Goal: Task Accomplishment & Management: Complete application form

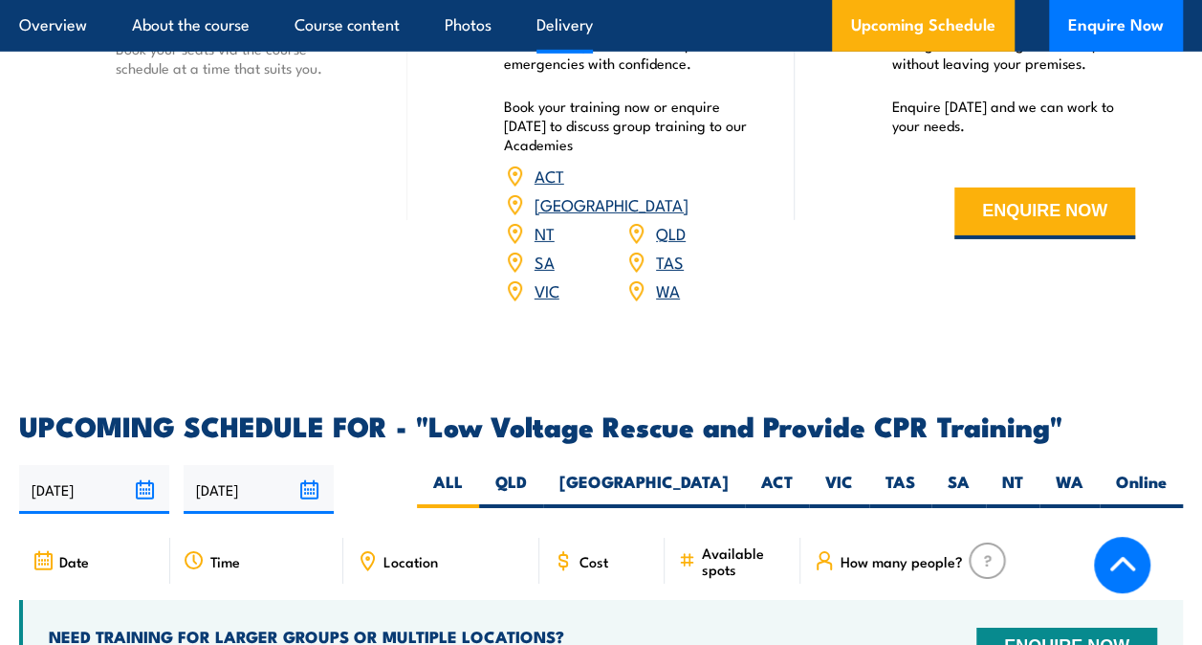
scroll to position [2980, 0]
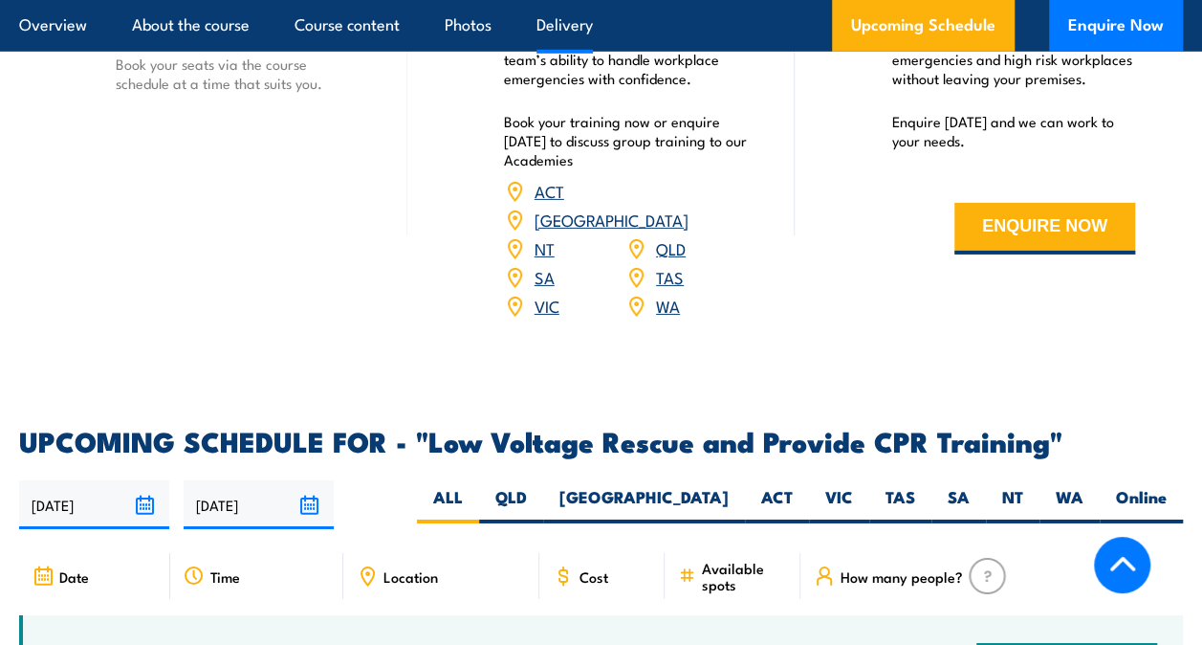
click at [1022, 480] on div "12/08/2025 08/02/2026" at bounding box center [601, 504] width 1164 height 49
click at [1021, 486] on label "NT" at bounding box center [1013, 504] width 54 height 37
click at [1024, 486] on input "NT" at bounding box center [1030, 492] width 12 height 12
radio input "true"
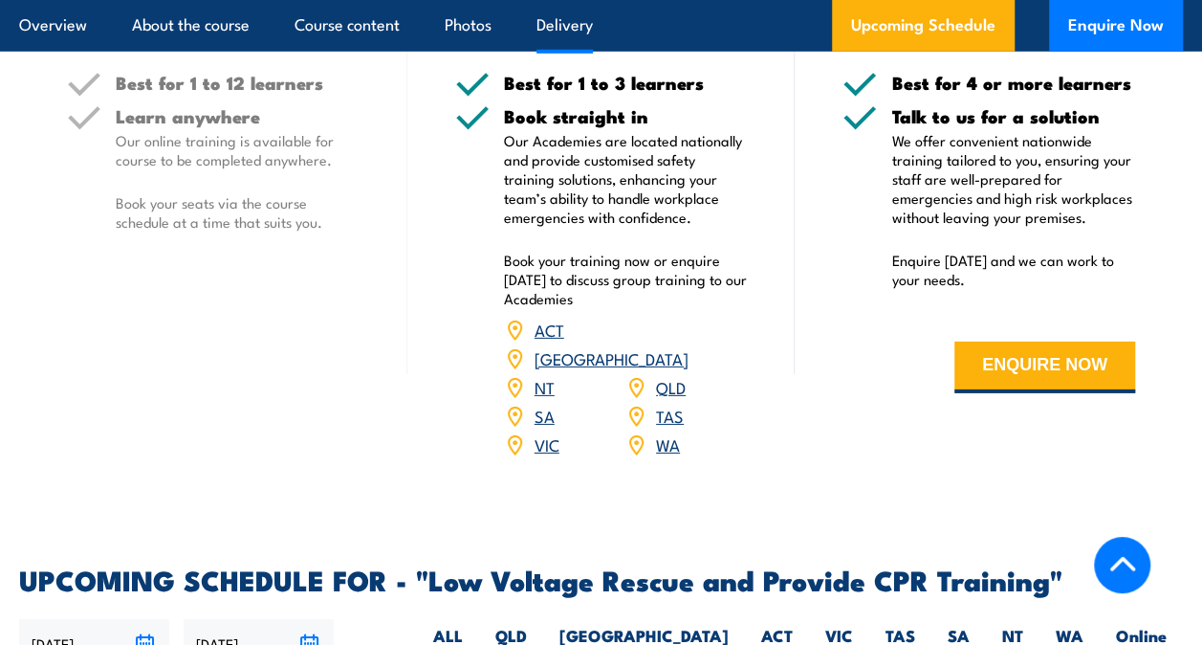
scroll to position [2814, 0]
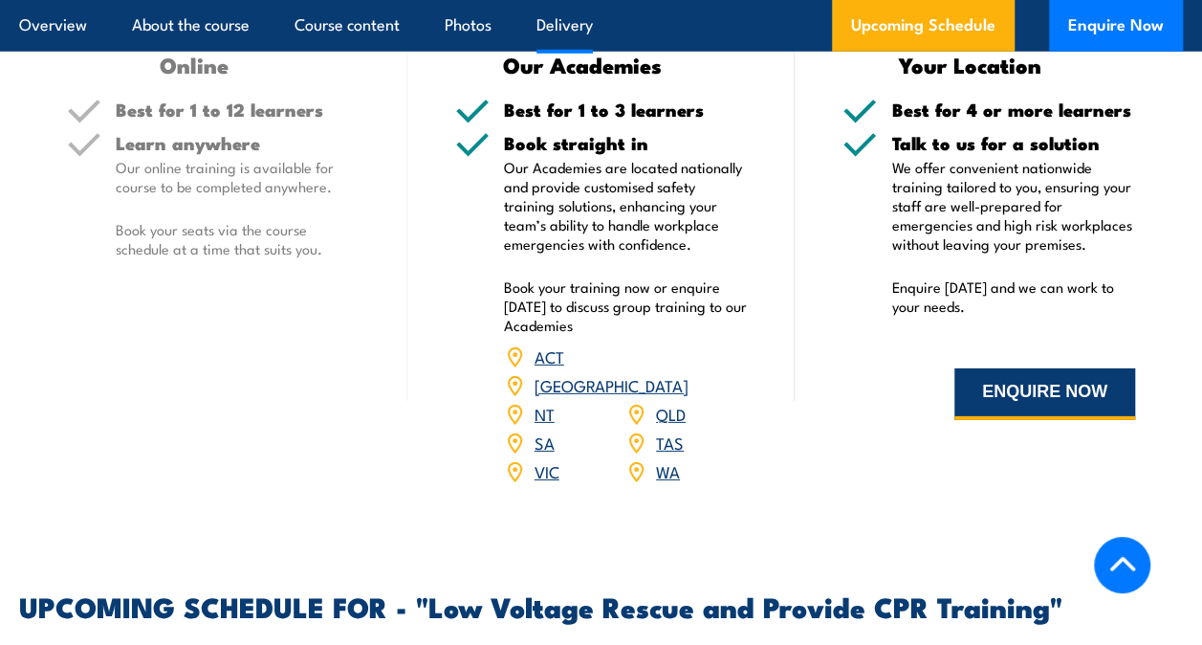
click at [1028, 368] on button "ENQUIRE NOW" at bounding box center [1045, 394] width 181 height 52
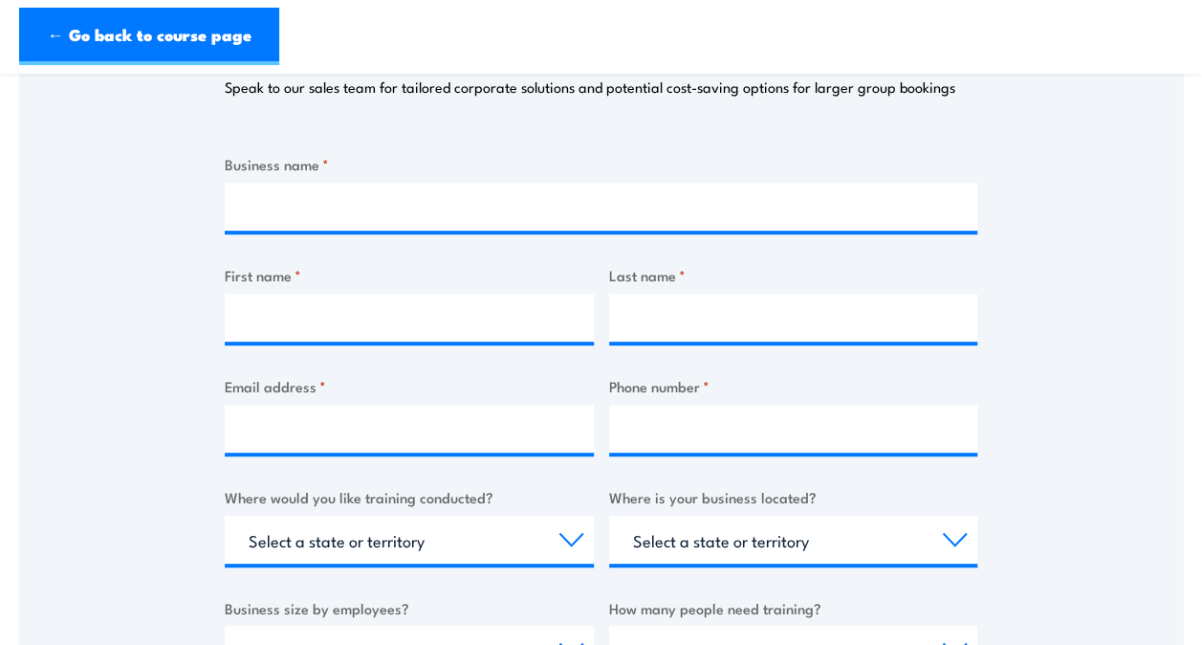
scroll to position [311, 0]
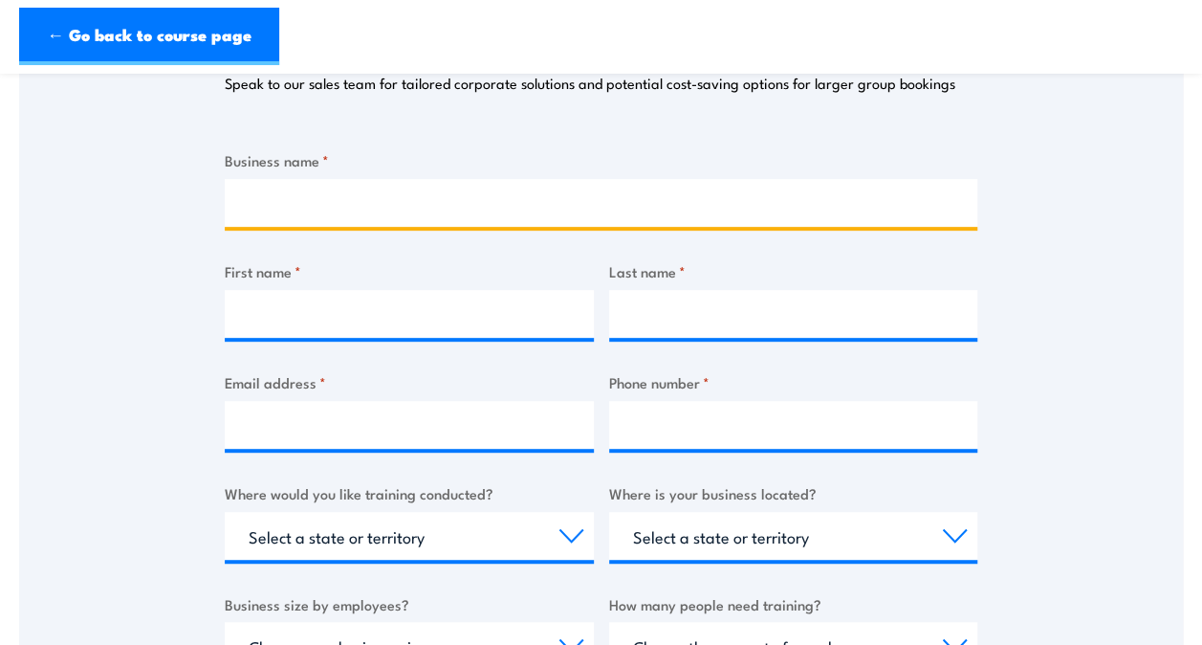
click at [434, 202] on input "Business name *" at bounding box center [601, 203] width 753 height 48
type input "Dj Air Electrical"
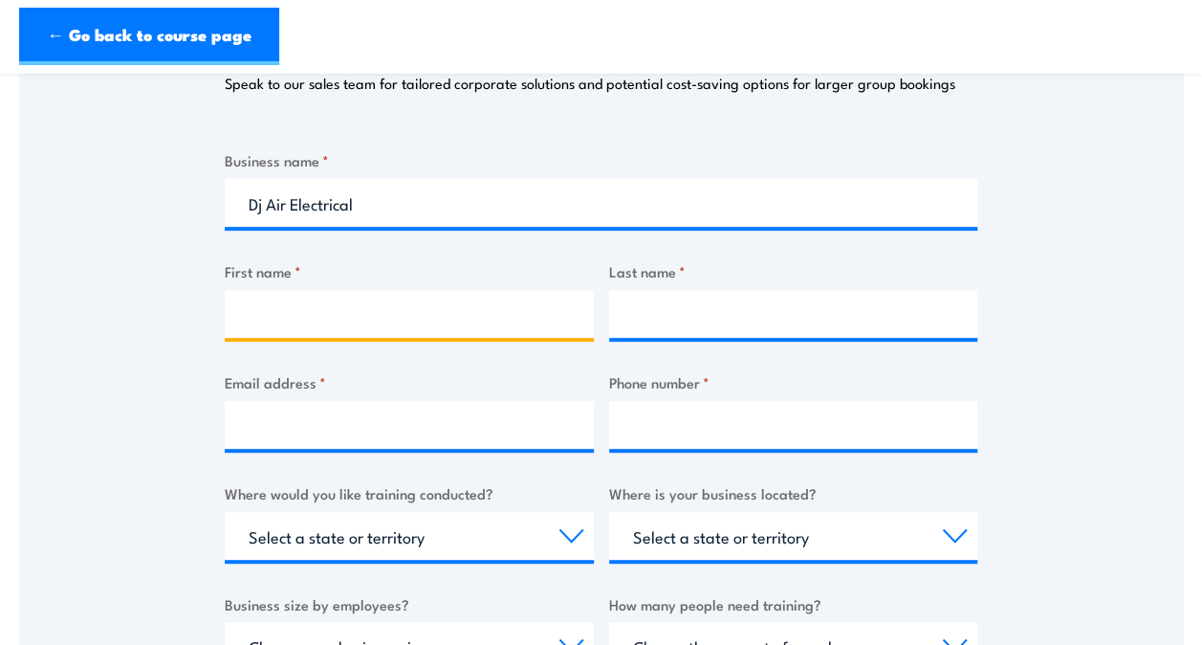
click at [304, 336] on input "First name *" at bounding box center [409, 314] width 369 height 48
type input "Shelby"
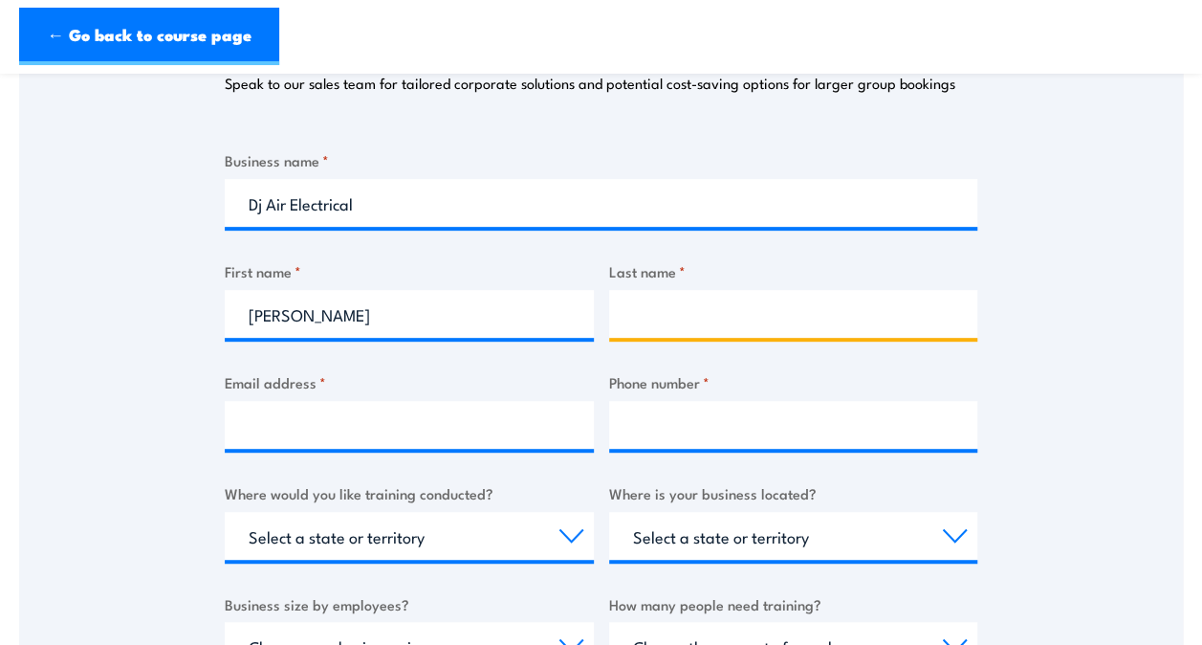
click at [670, 308] on input "Last name *" at bounding box center [793, 314] width 369 height 48
type input "Parker"
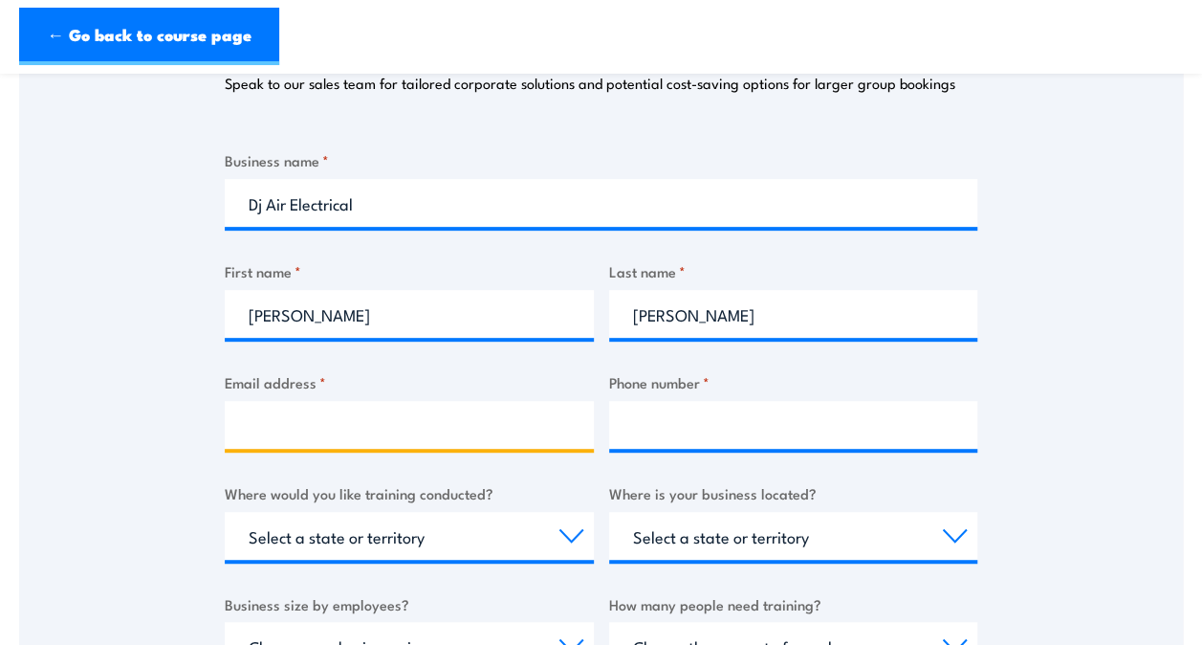
click at [419, 427] on input "Email address *" at bounding box center [409, 425] width 369 height 48
type input "admin@djair.com.au"
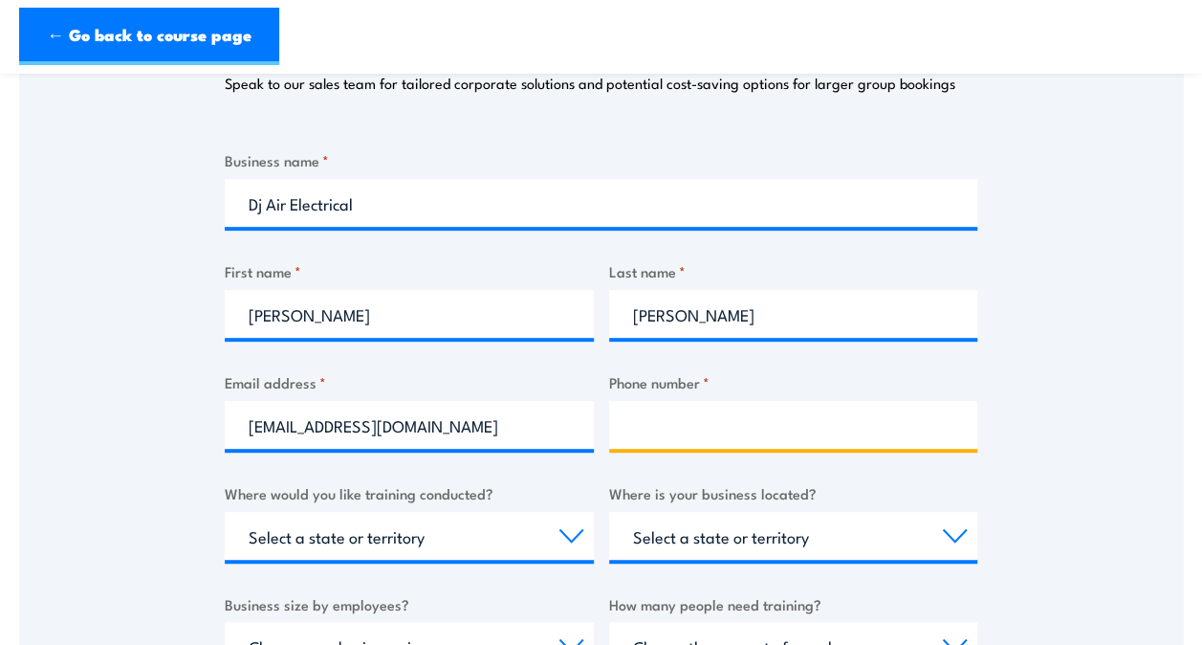
type input "0417400363"
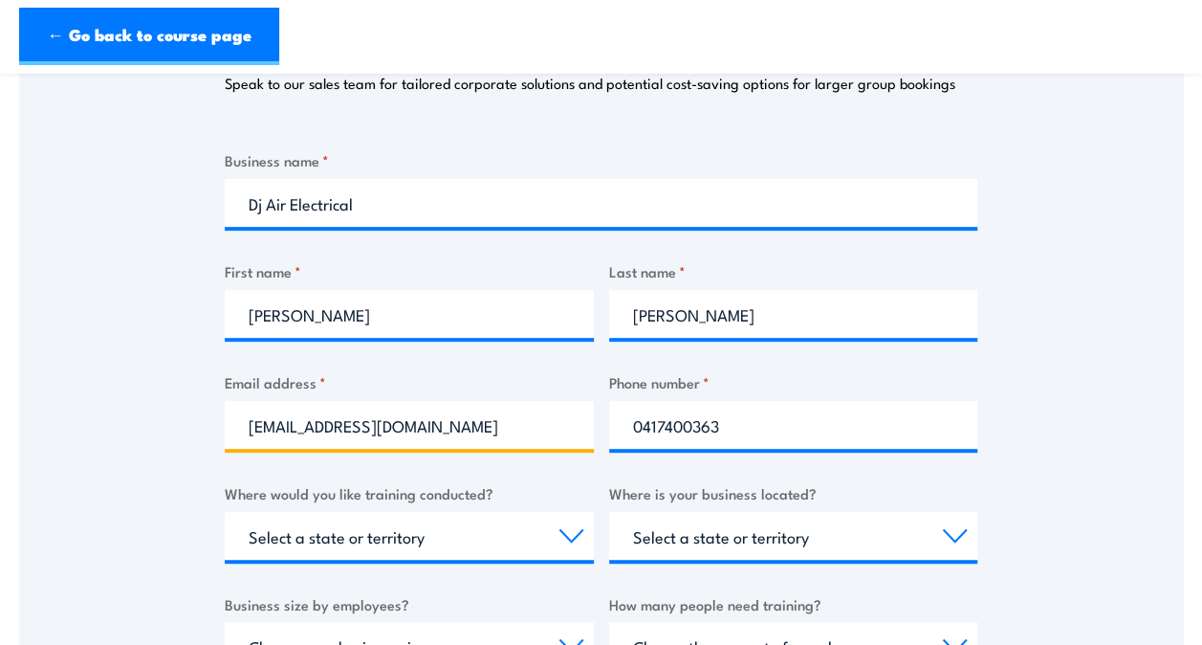
scroll to position [617, 0]
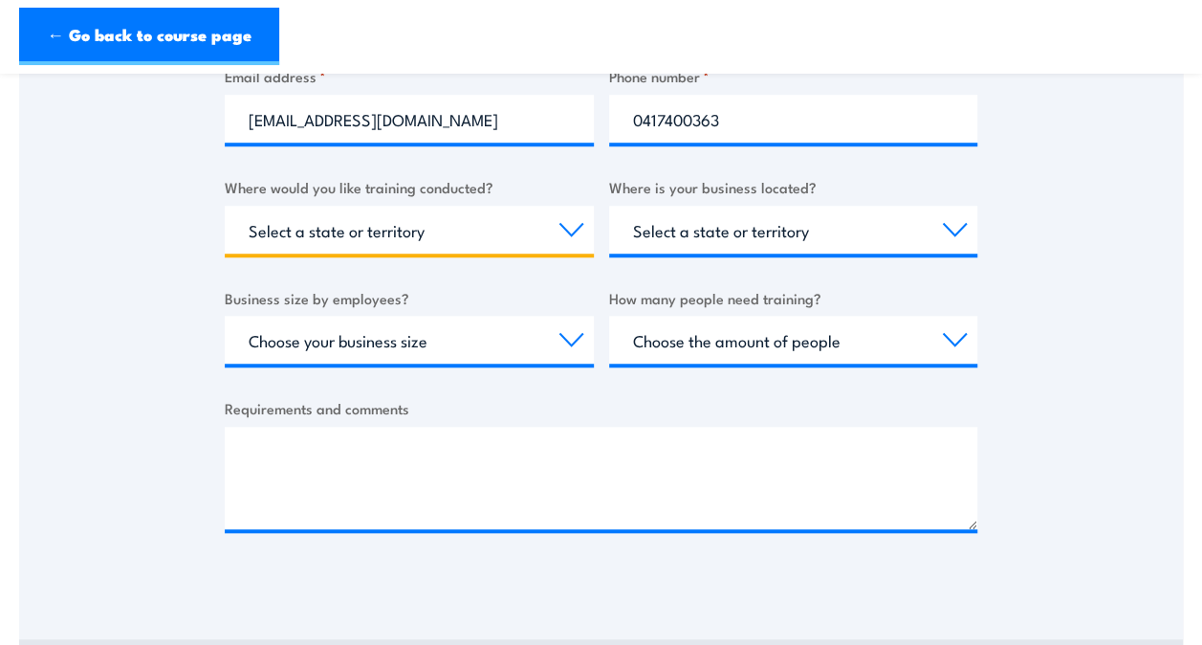
click at [561, 233] on select "Select a state or territory Nationally - multiple locations QLD NSW VIC SA ACT …" at bounding box center [409, 230] width 369 height 48
select select "NT"
click at [225, 206] on select "Select a state or territory Nationally - multiple locations QLD NSW VIC SA ACT …" at bounding box center [409, 230] width 369 height 48
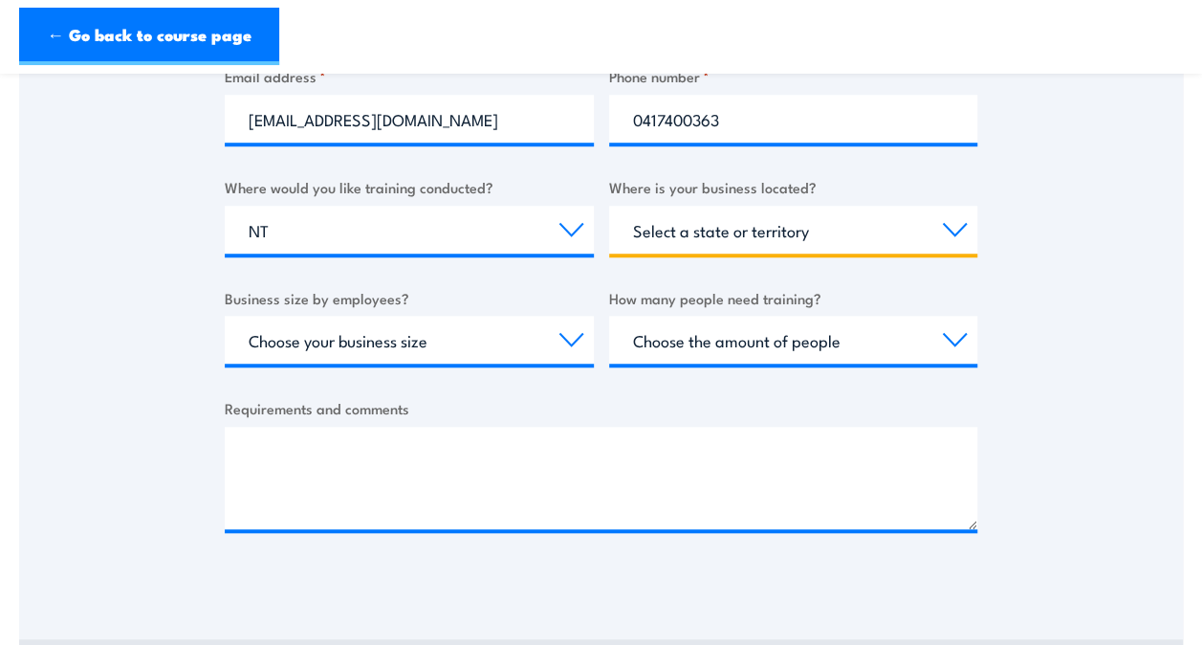
click at [741, 230] on select "Select a state or territory QLD NSW VIC SA ACT WA TAS NT" at bounding box center [793, 230] width 369 height 48
select select "NT"
click at [609, 206] on select "Select a state or territory QLD NSW VIC SA ACT WA TAS NT" at bounding box center [793, 230] width 369 height 48
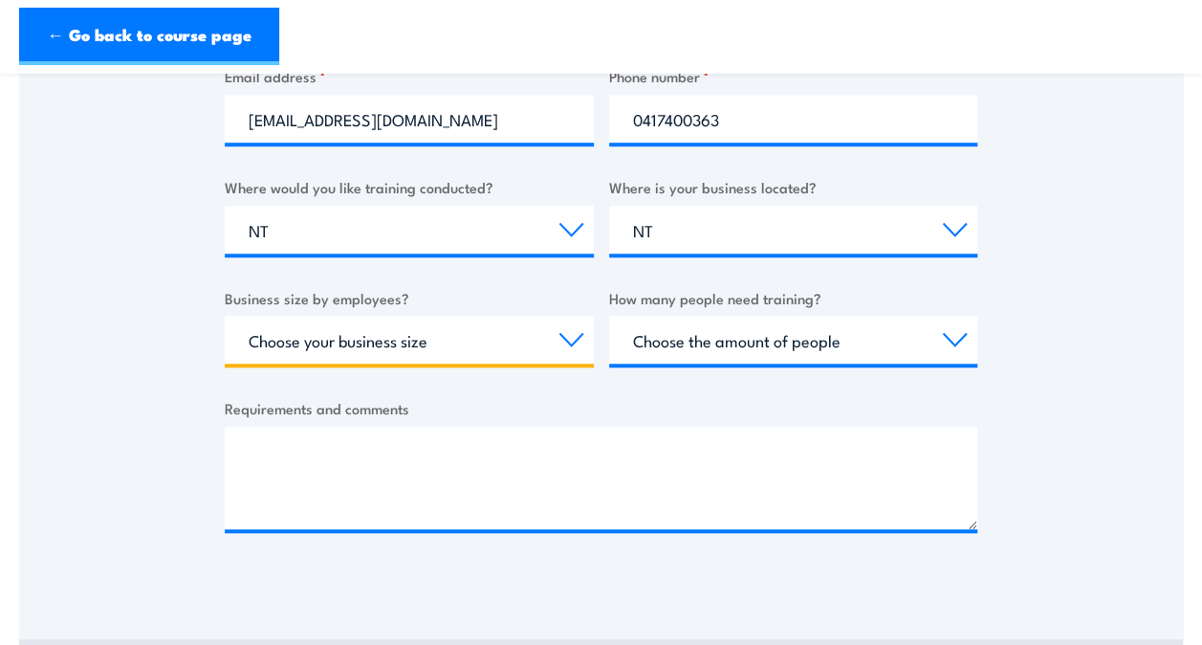
click at [562, 337] on select "Choose your business size 1 to 19 20 to 199 200+" at bounding box center [409, 340] width 369 height 48
select select "1 to 19"
click at [225, 316] on select "Choose your business size 1 to 19 20 to 199 200+" at bounding box center [409, 340] width 369 height 48
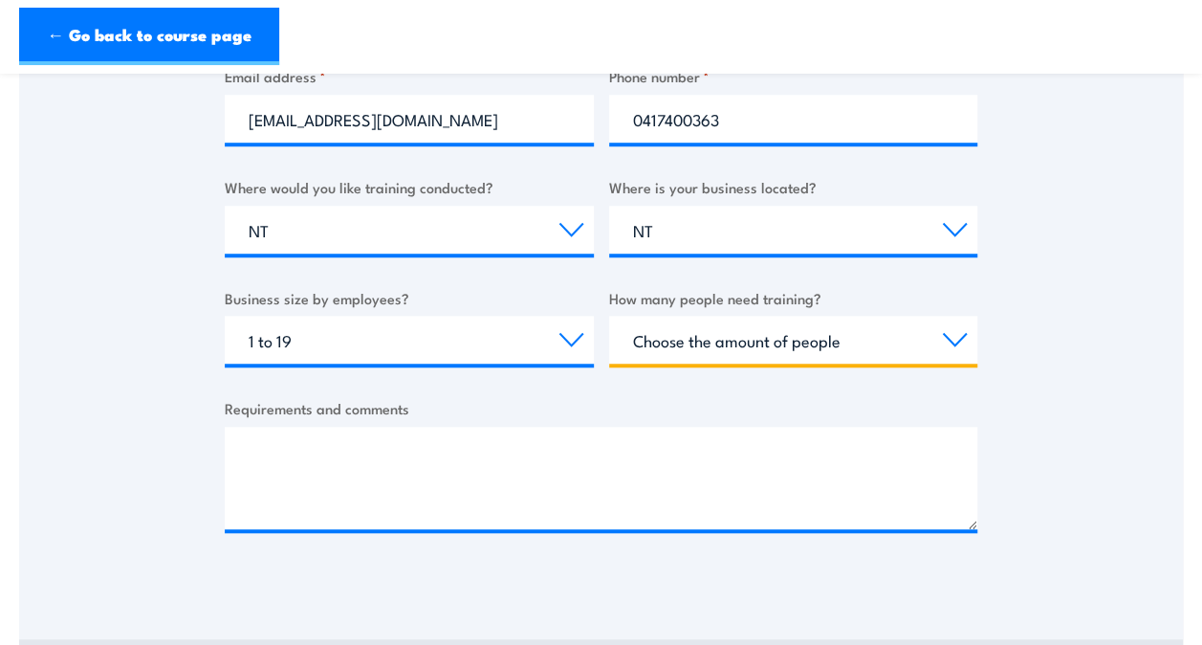
click at [704, 345] on select "Choose the amount of people 1 to 4 5 to 19 20+" at bounding box center [793, 340] width 369 height 48
select select "5 to 19"
click at [609, 316] on select "Choose the amount of people 1 to 4 5 to 19 20+" at bounding box center [793, 340] width 369 height 48
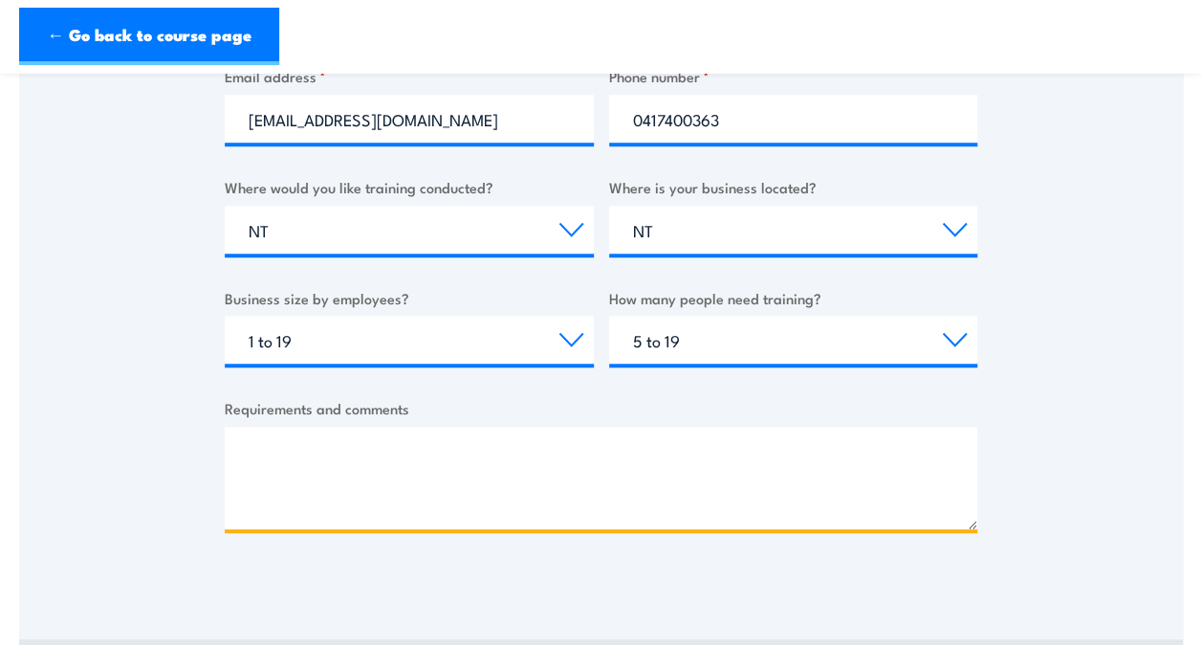
click at [437, 455] on textarea "Requirements and comments" at bounding box center [601, 478] width 753 height 102
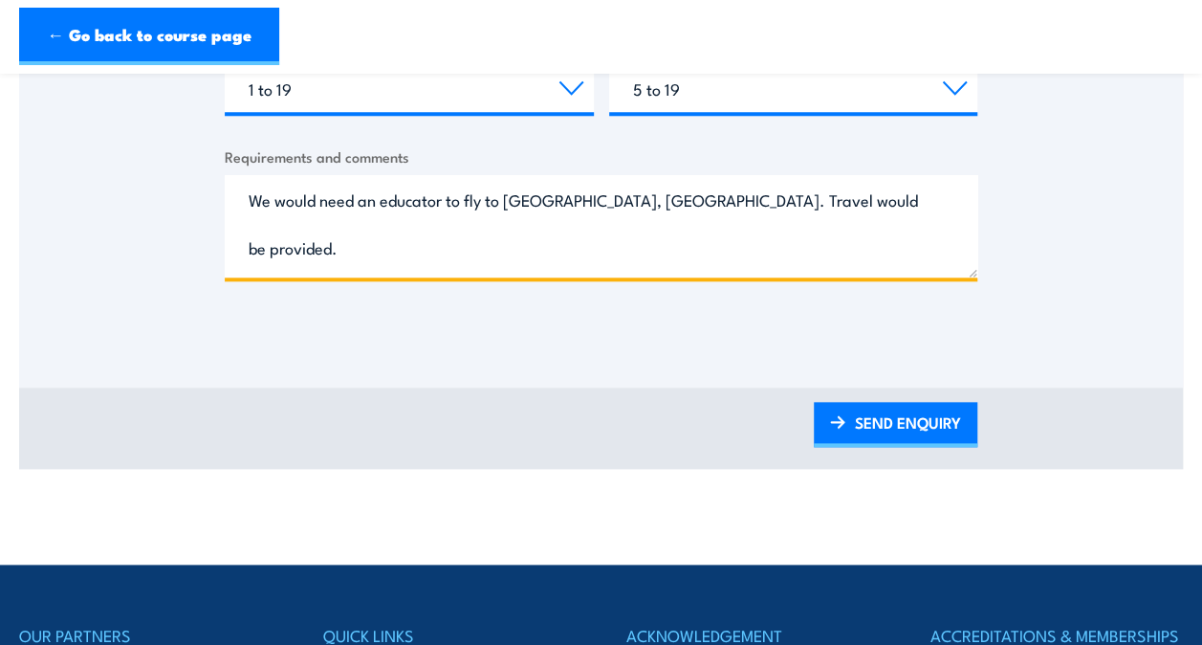
scroll to position [828, 0]
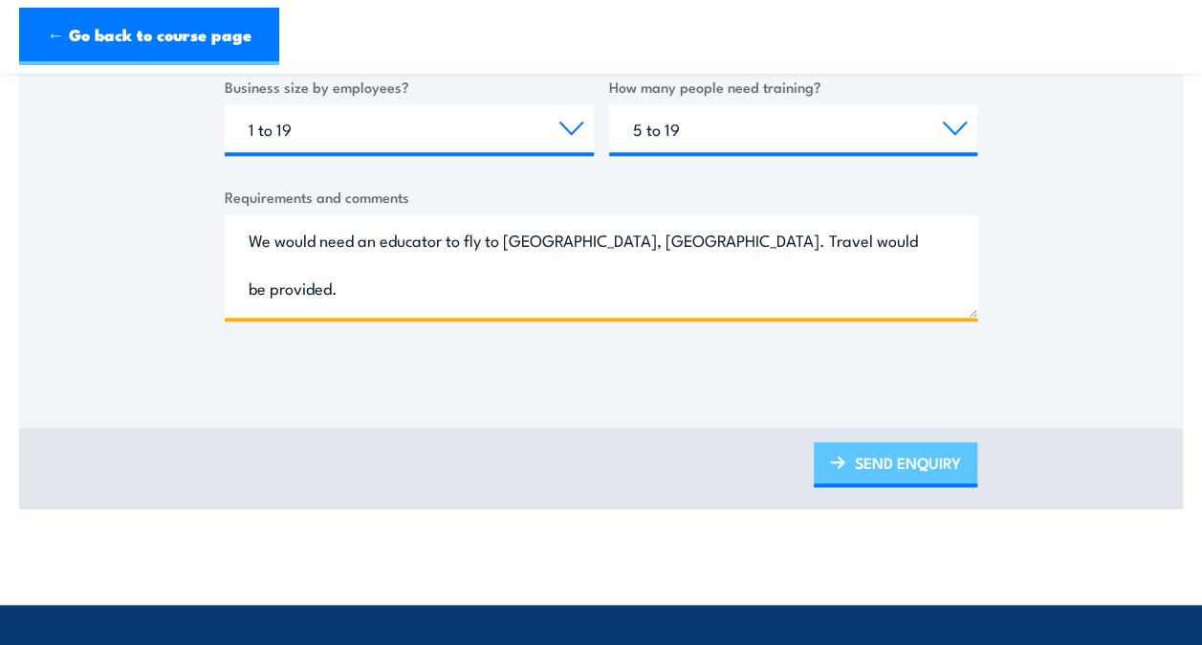
type textarea "We would need an educator to fly to Wadeye, NT. Travel would be provided. 6 x p…"
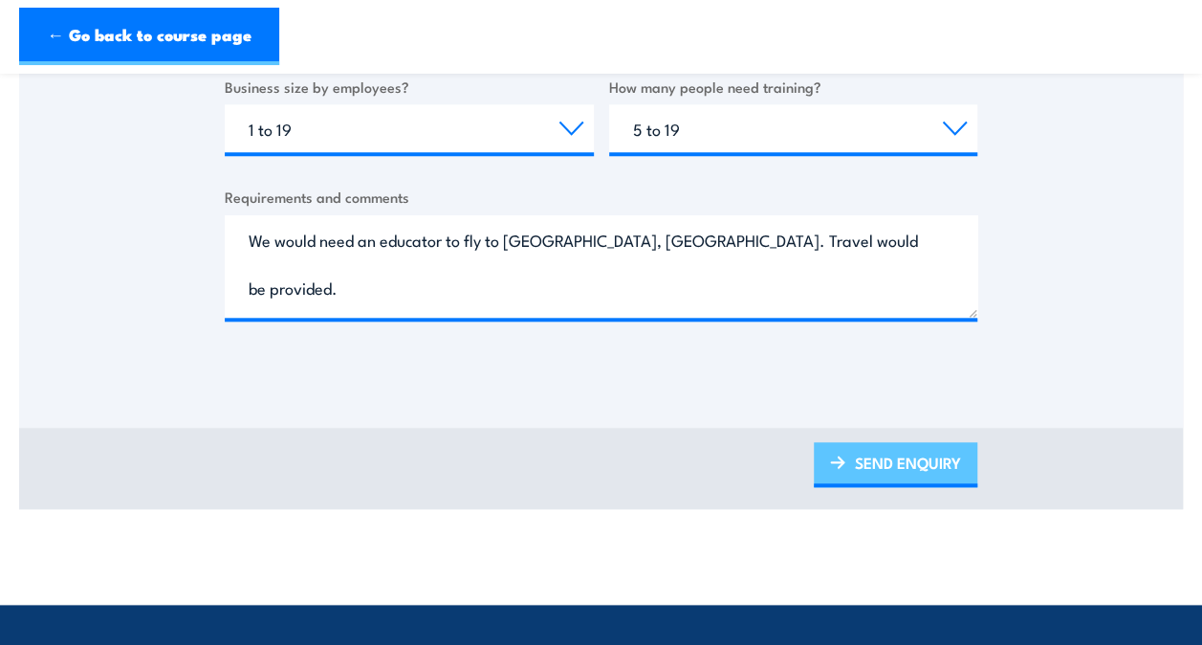
click at [855, 472] on link "SEND ENQUIRY" at bounding box center [896, 464] width 164 height 45
click at [876, 463] on link "SEND ENQUIRY" at bounding box center [896, 464] width 164 height 45
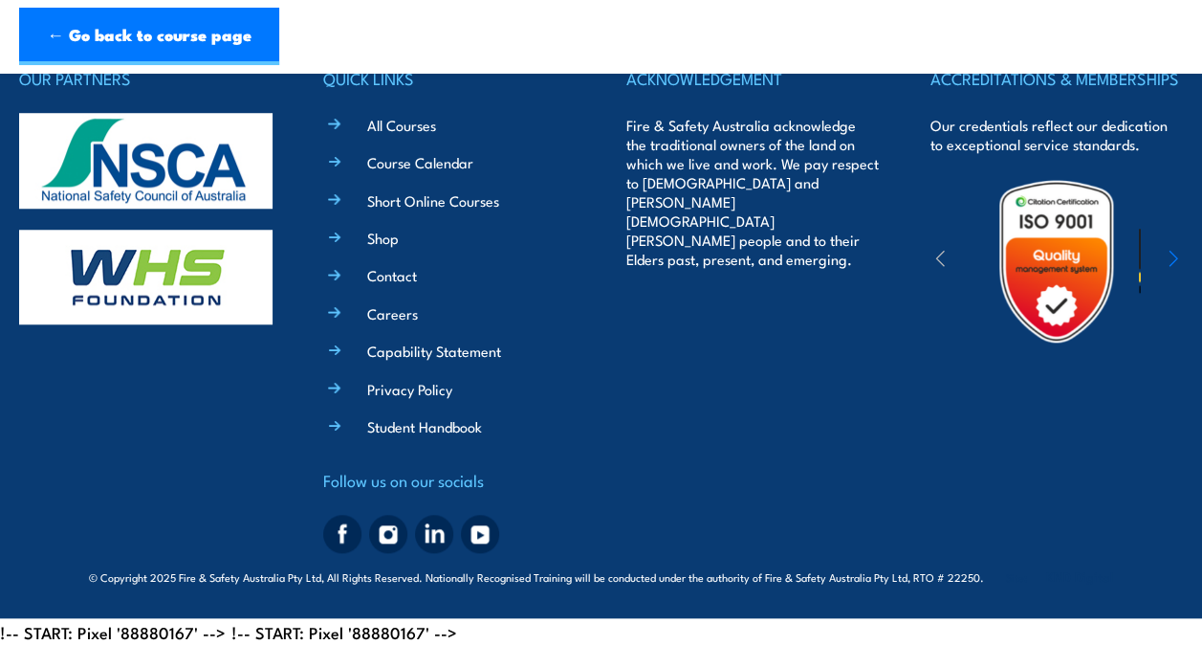
scroll to position [0, 0]
